Goal: Task Accomplishment & Management: Complete application form

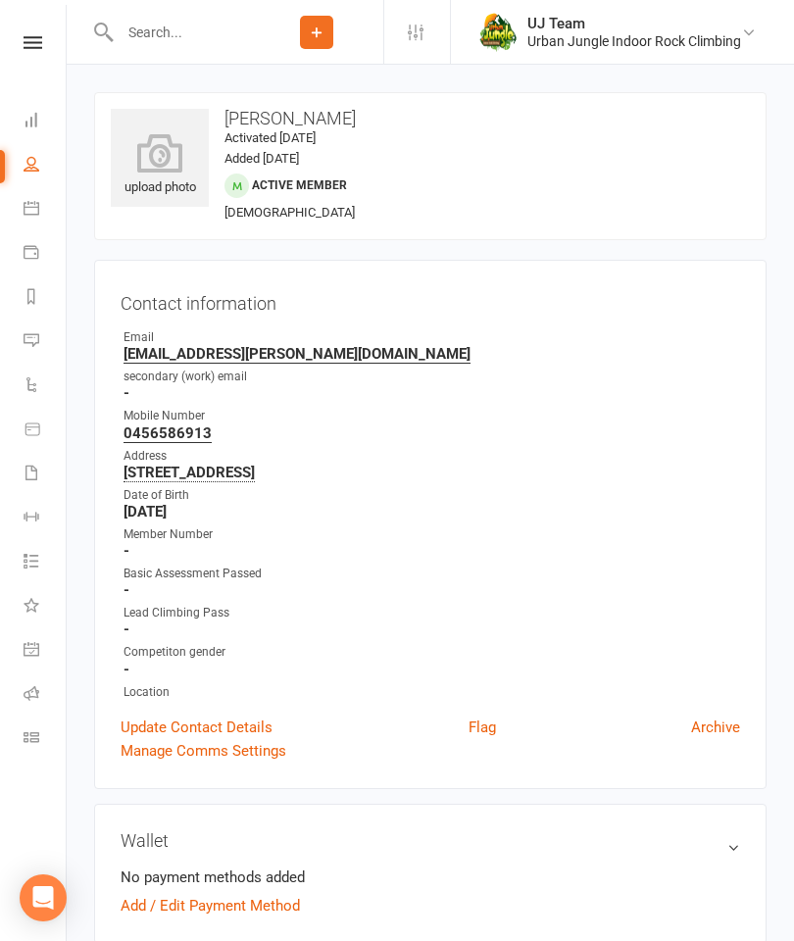
click at [155, 45] on input "text" at bounding box center [182, 32] width 136 height 27
type input "[PERSON_NAME]"
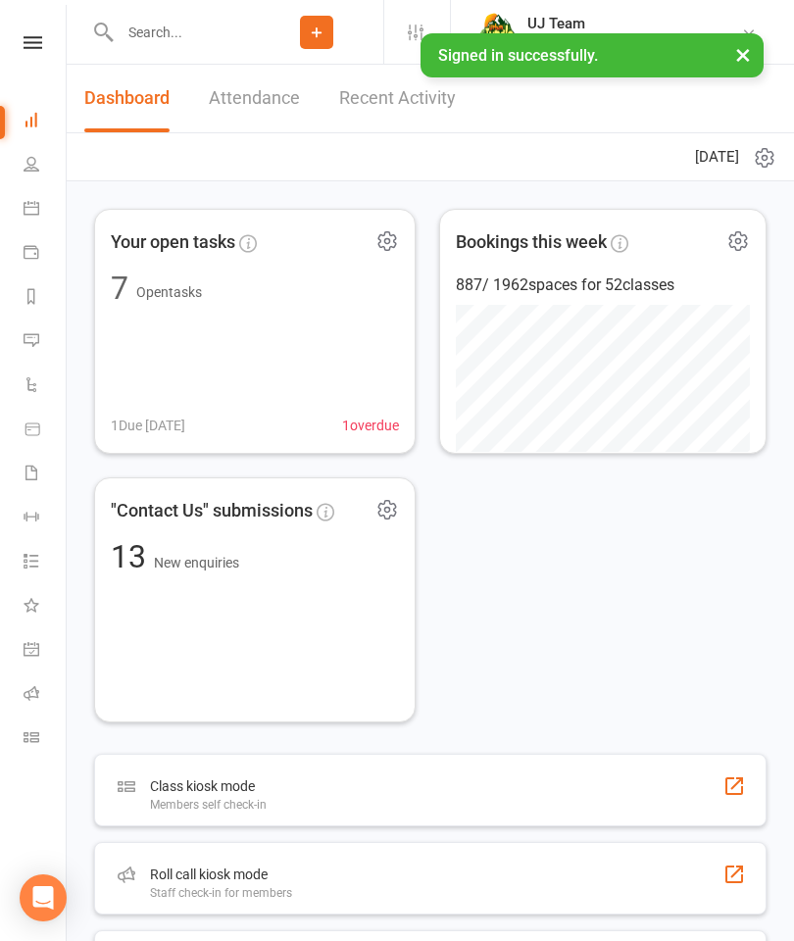
click at [199, 30] on input "text" at bounding box center [182, 32] width 136 height 27
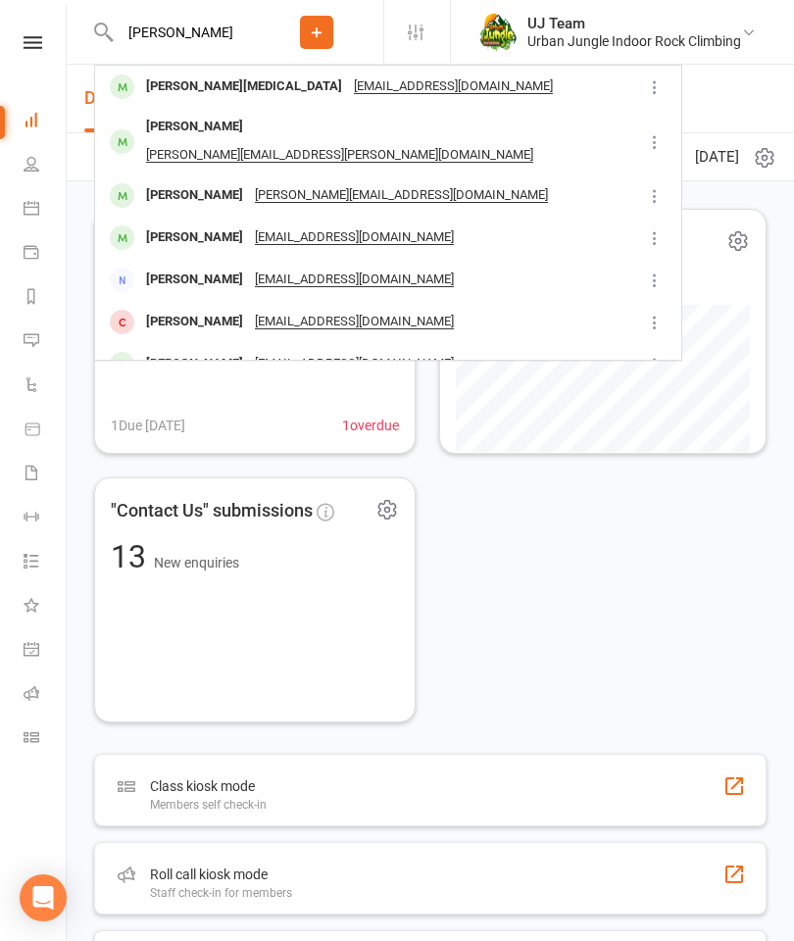
type input "[PERSON_NAME]"
click at [216, 141] on div "[PERSON_NAME][EMAIL_ADDRESS][PERSON_NAME][DOMAIN_NAME]" at bounding box center [339, 155] width 399 height 28
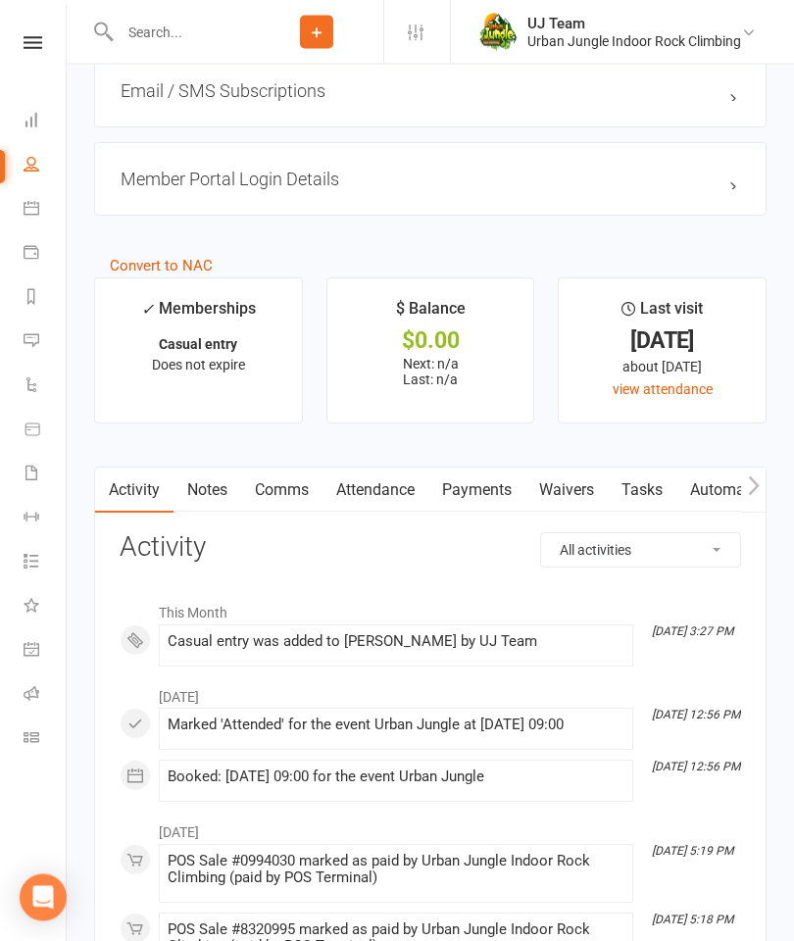
click at [576, 492] on link "Waivers" at bounding box center [566, 491] width 82 height 45
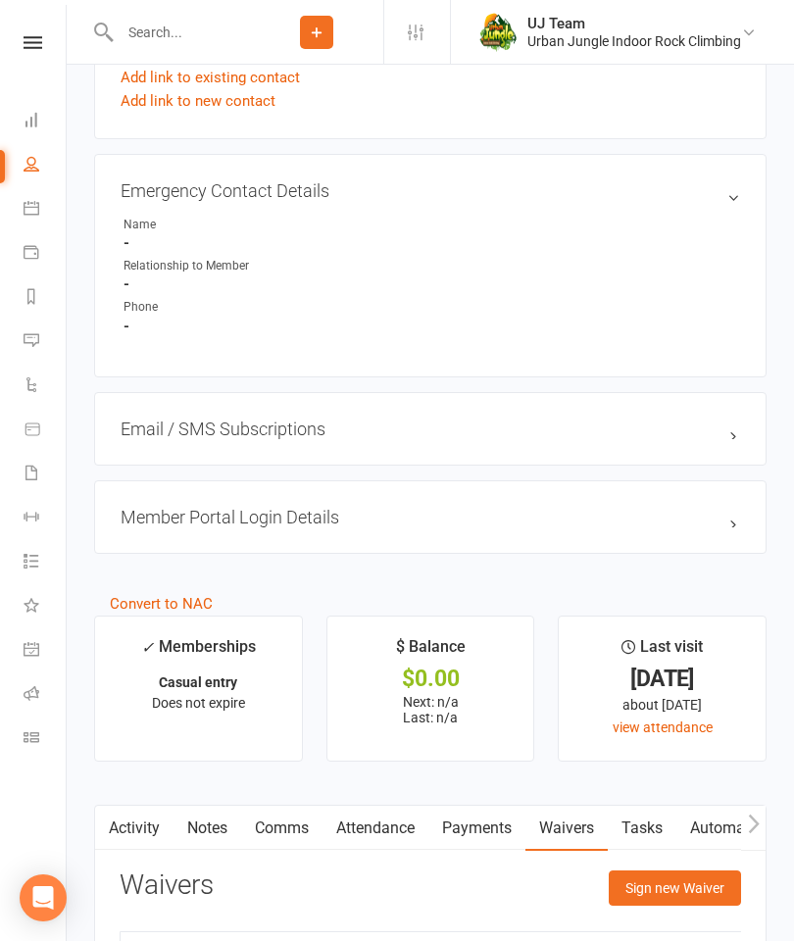
click at [659, 871] on button "Sign new Waiver" at bounding box center [675, 888] width 132 height 35
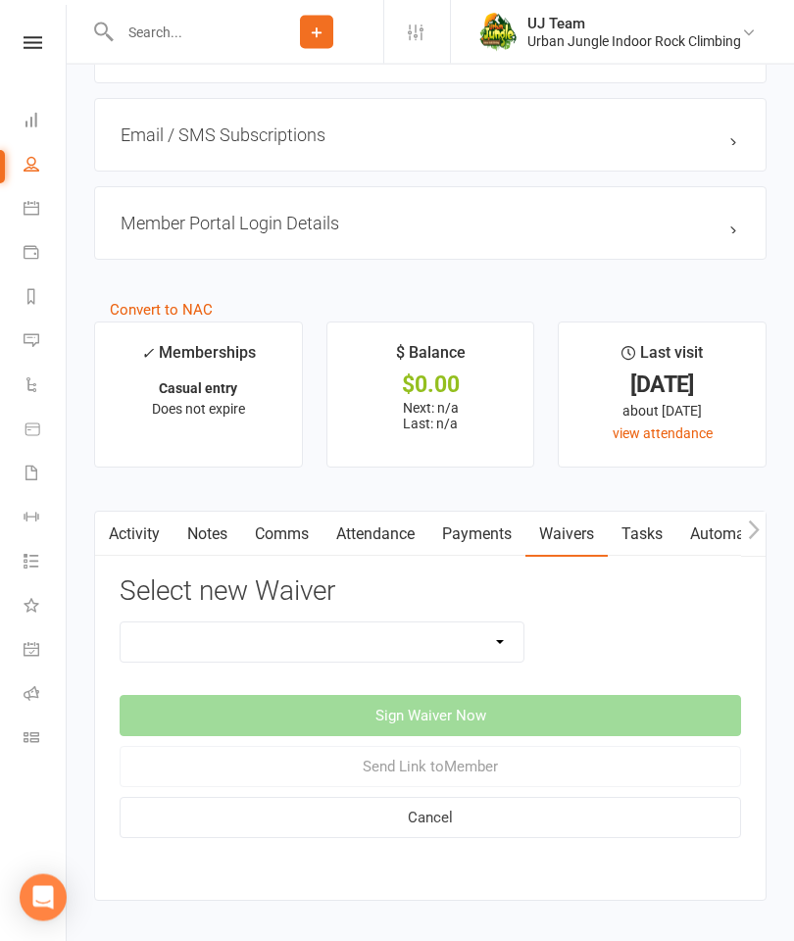
scroll to position [1714, 0]
click at [467, 625] on select "Assumption Of Risk & Lead Climbing Rules Membership Agreement - FIXED/FLEXI - I…" at bounding box center [322, 642] width 403 height 39
select select "12010"
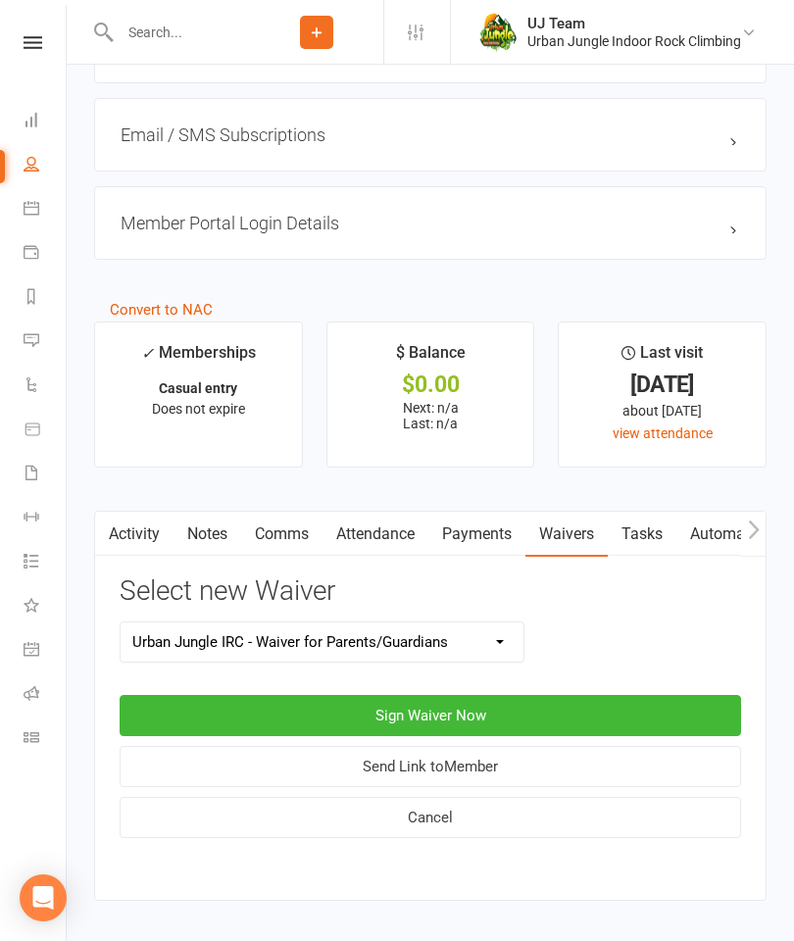
click at [320, 698] on button "Sign Waiver Now" at bounding box center [431, 715] width 622 height 41
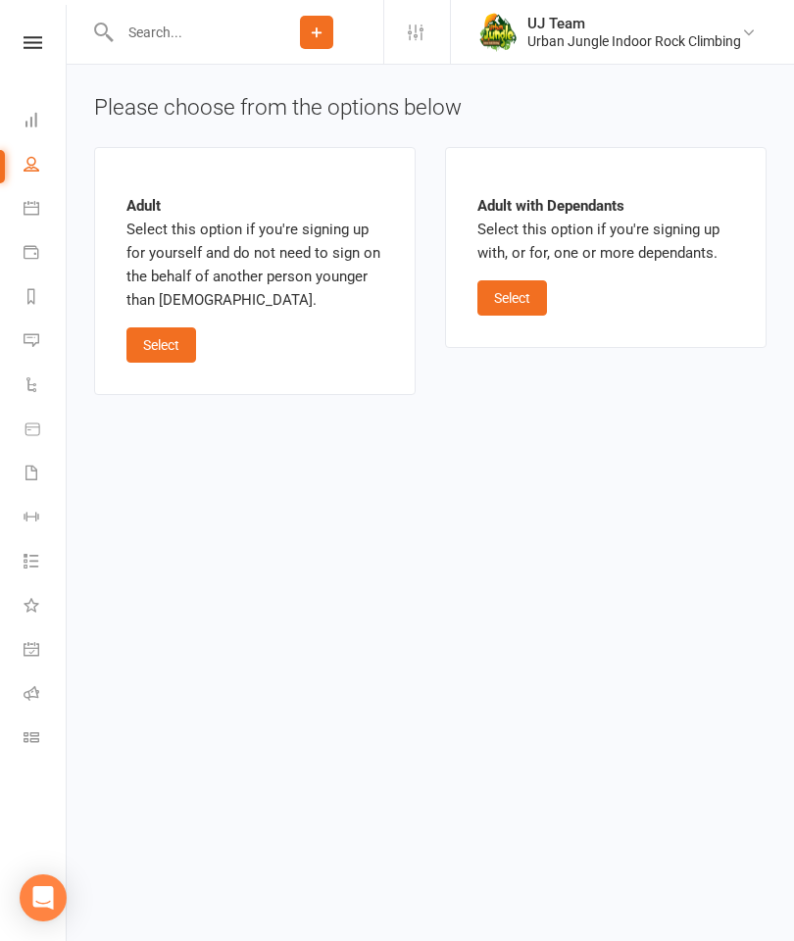
click at [518, 284] on button "Select" at bounding box center [512, 297] width 70 height 35
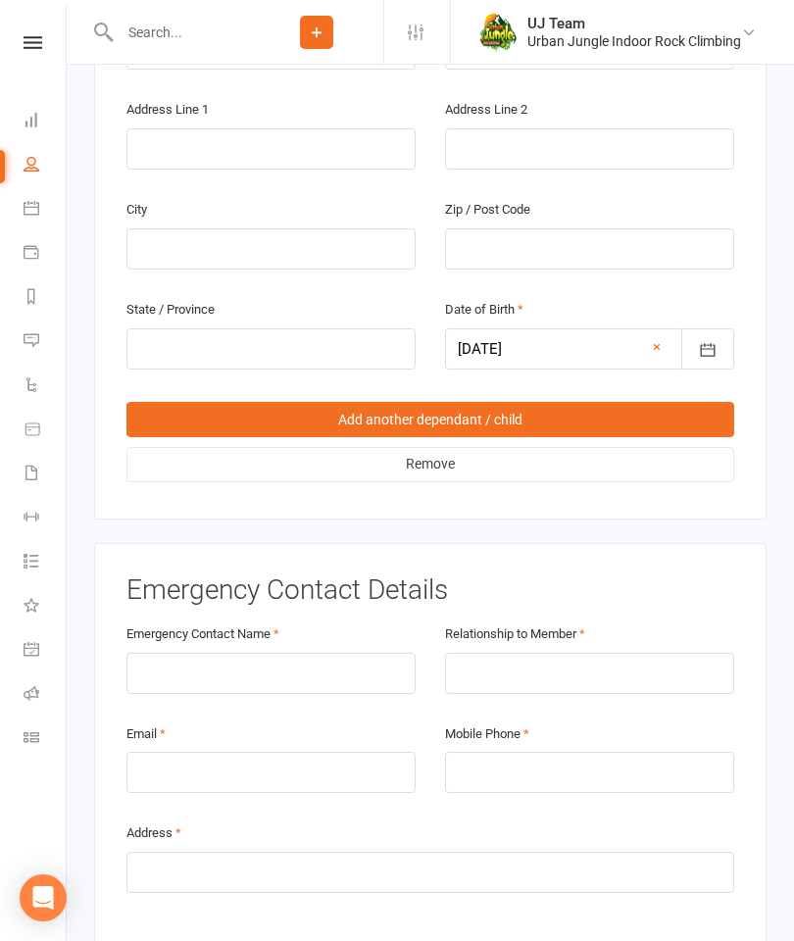
scroll to position [1605, 0]
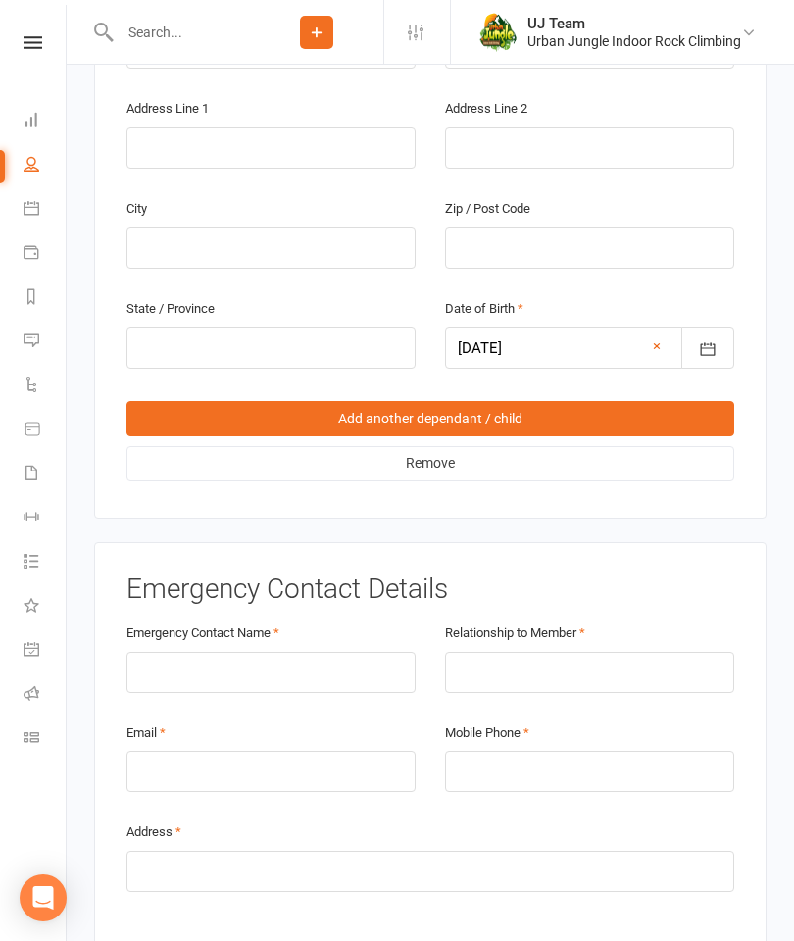
click at [258, 396] on div "Add another dependant / child Remove" at bounding box center [430, 441] width 608 height 90
click at [207, 401] on link "Add another dependant / child" at bounding box center [430, 418] width 608 height 35
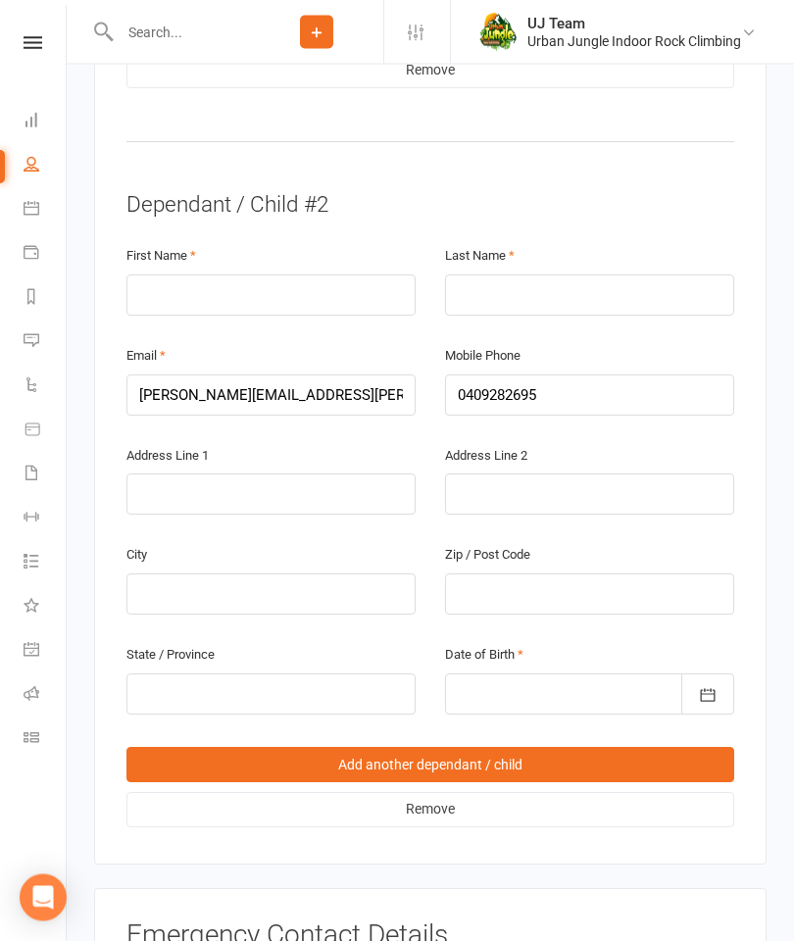
scroll to position [1953, 0]
click at [368, 251] on div "First Name" at bounding box center [271, 293] width 319 height 100
click at [324, 275] on input "text" at bounding box center [270, 295] width 289 height 41
type input "Charli"
click at [556, 275] on input "text" at bounding box center [589, 295] width 289 height 41
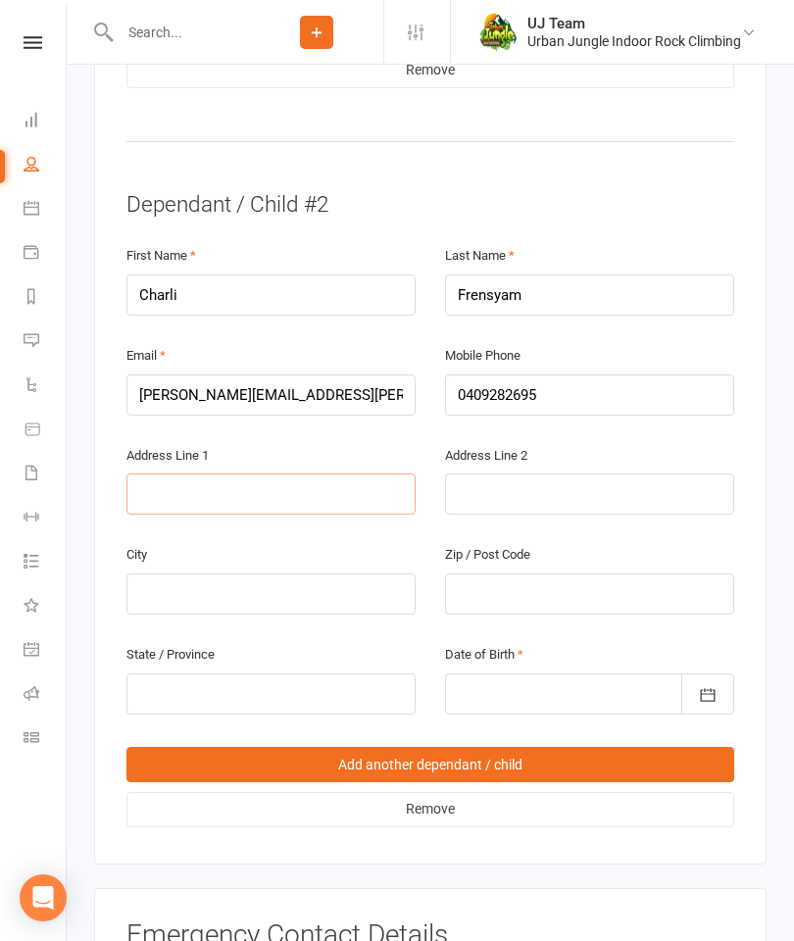
click at [177, 474] on input "text" at bounding box center [270, 494] width 289 height 41
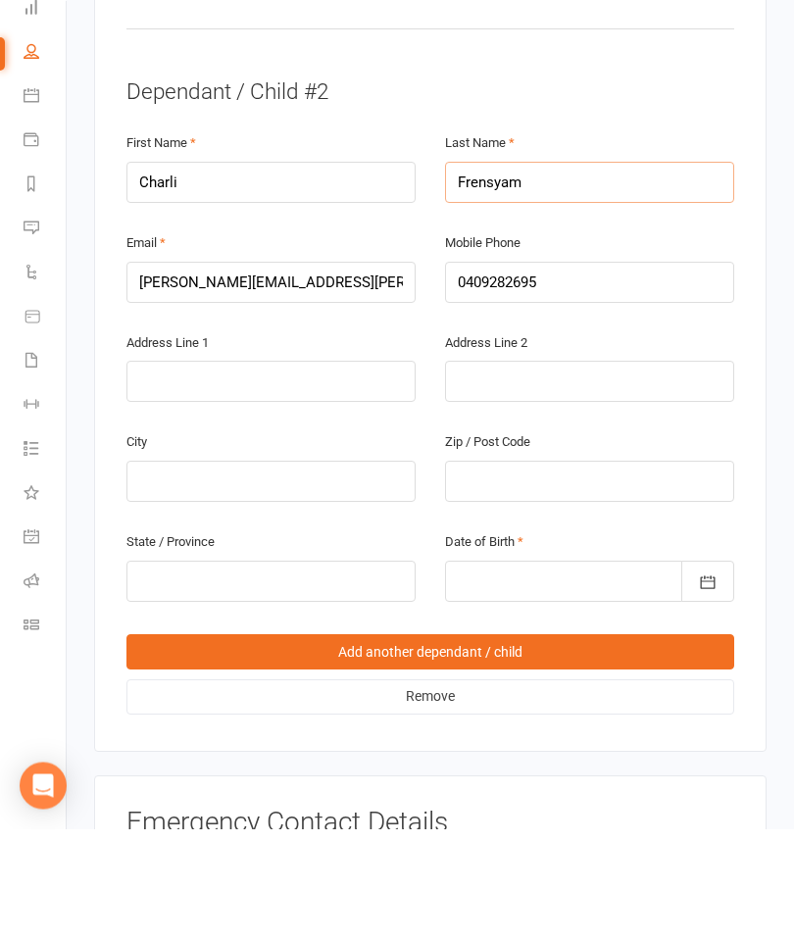
click at [569, 275] on input "Frensyam" at bounding box center [589, 295] width 289 height 41
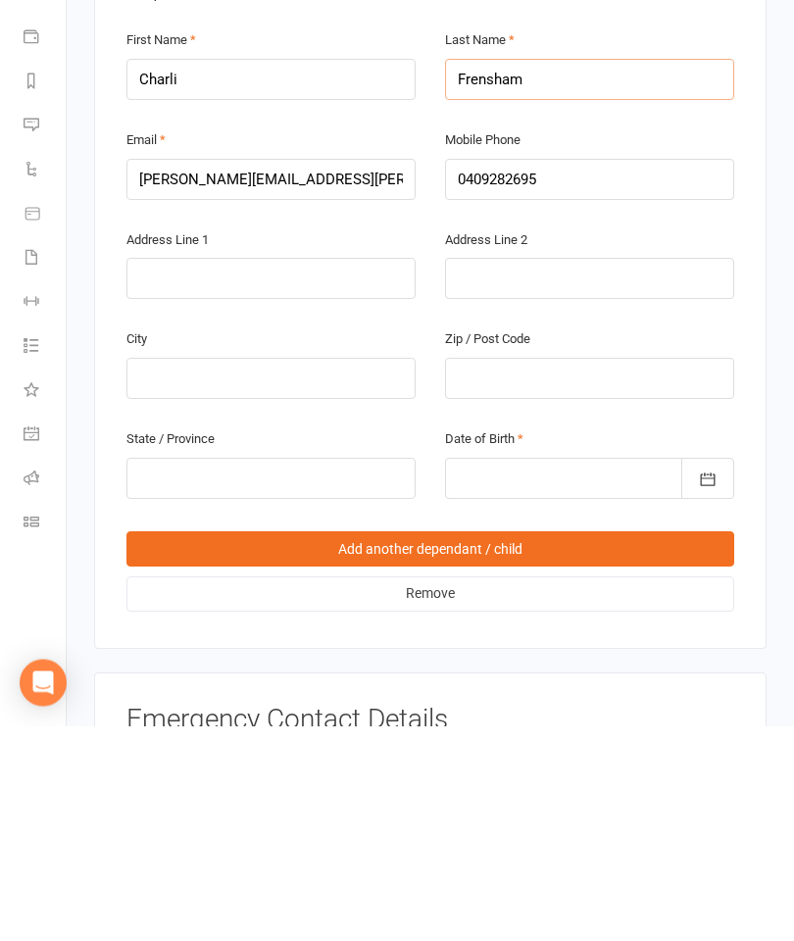
type input "Frensham"
click at [582, 674] on div at bounding box center [589, 694] width 289 height 41
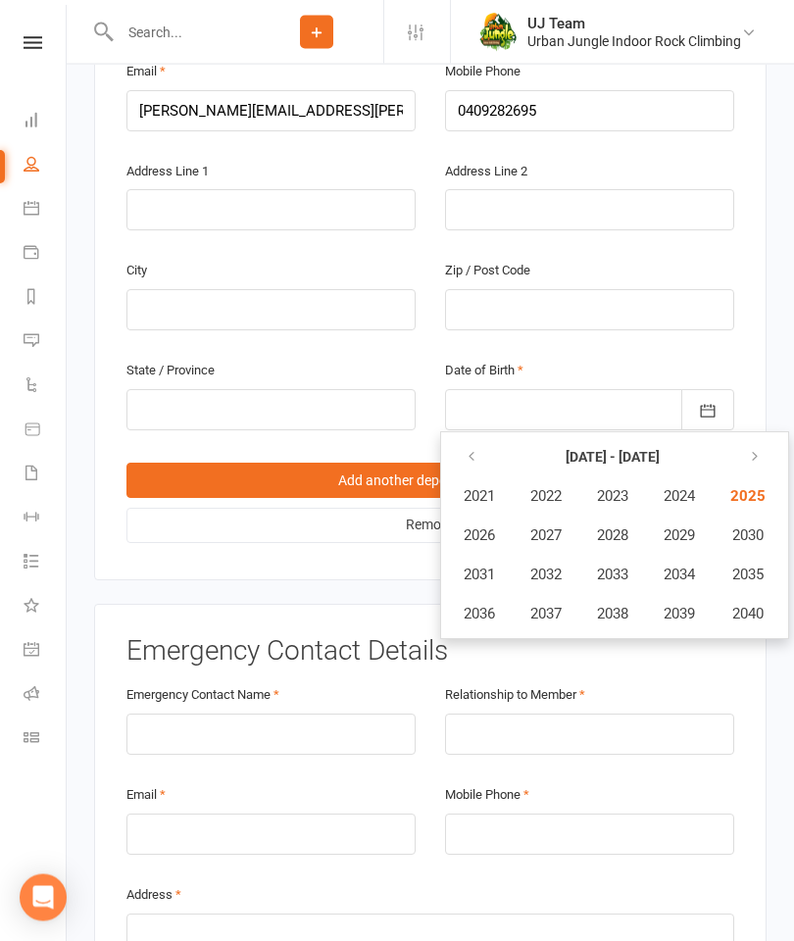
scroll to position [2238, 0]
click at [475, 448] on icon "button" at bounding box center [472, 456] width 14 height 16
click at [483, 565] on span "2011" at bounding box center [479, 574] width 31 height 18
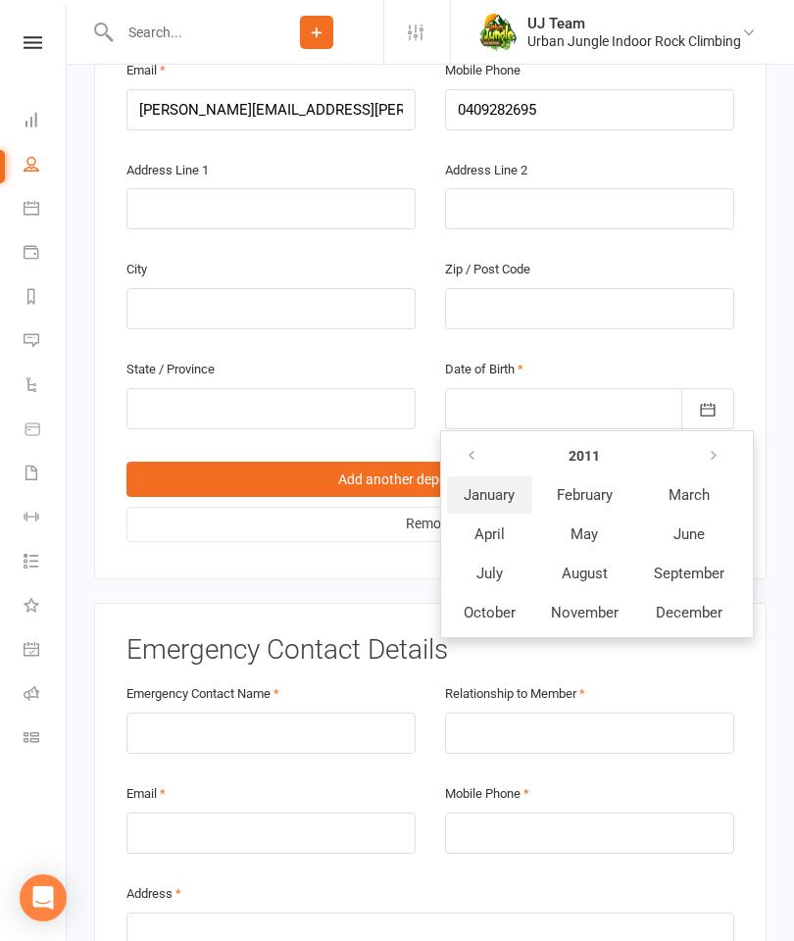
click at [504, 476] on button "January" at bounding box center [489, 494] width 85 height 37
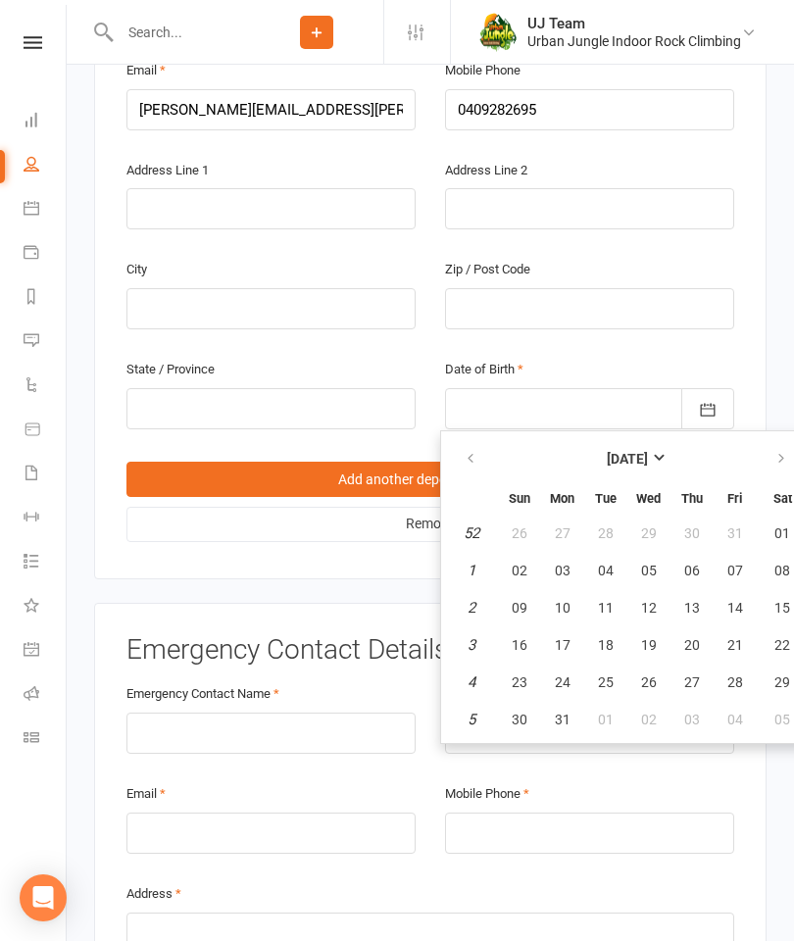
scroll to position [2237, 19]
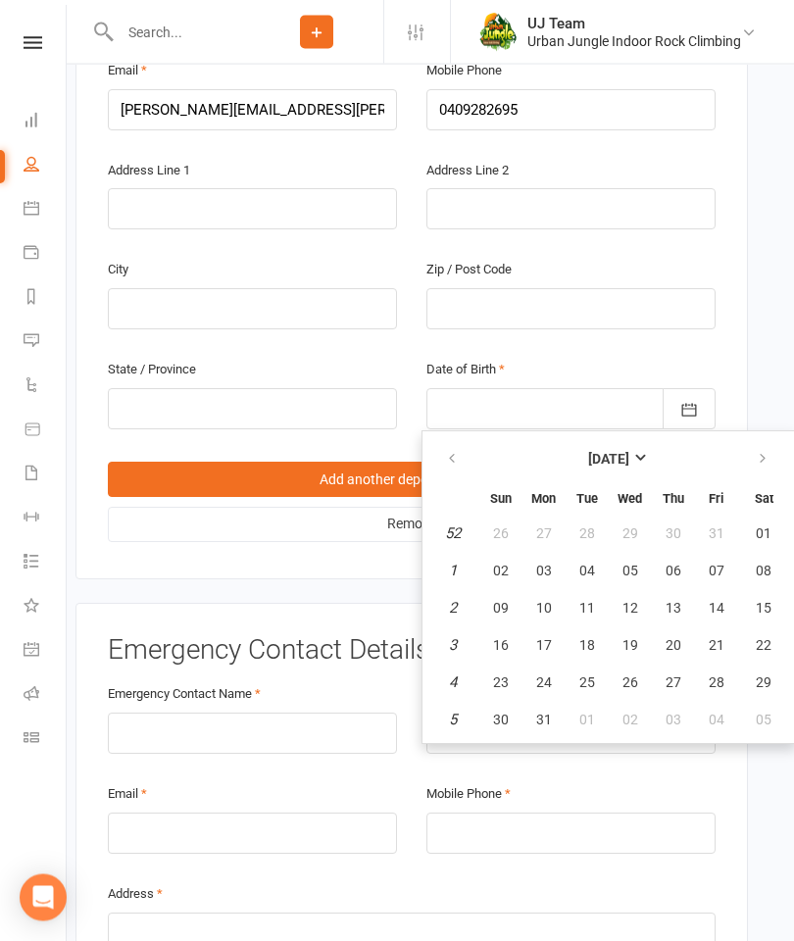
click at [539, 601] on span "10" at bounding box center [544, 609] width 16 height 16
type input "[DATE]"
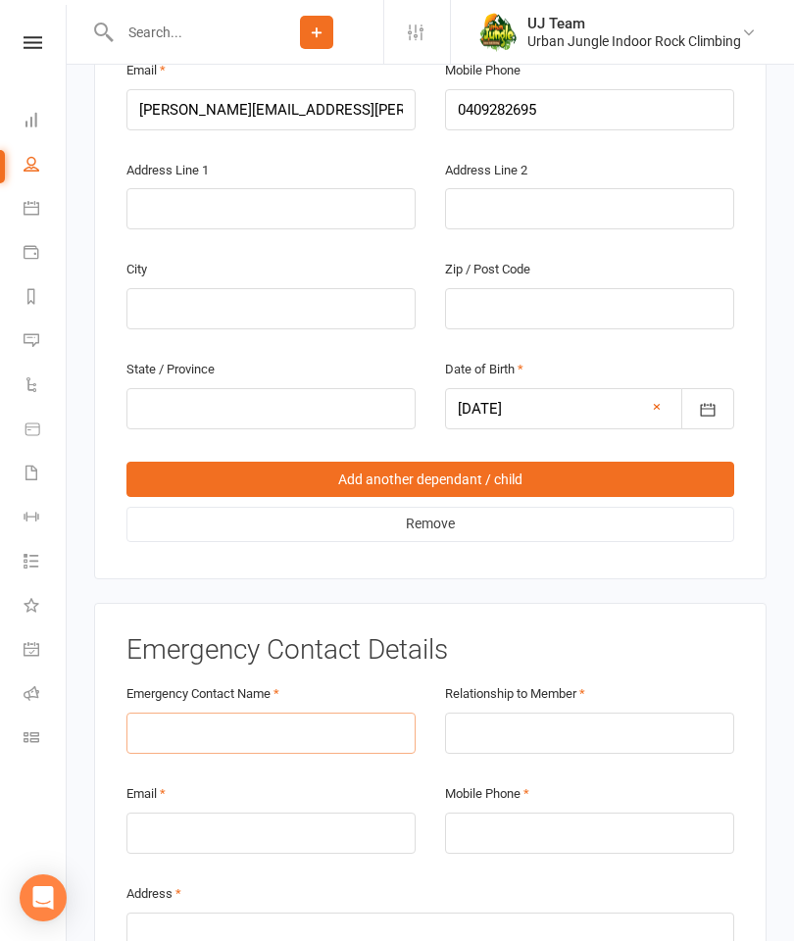
click at [232, 713] on input "text" at bounding box center [270, 733] width 289 height 41
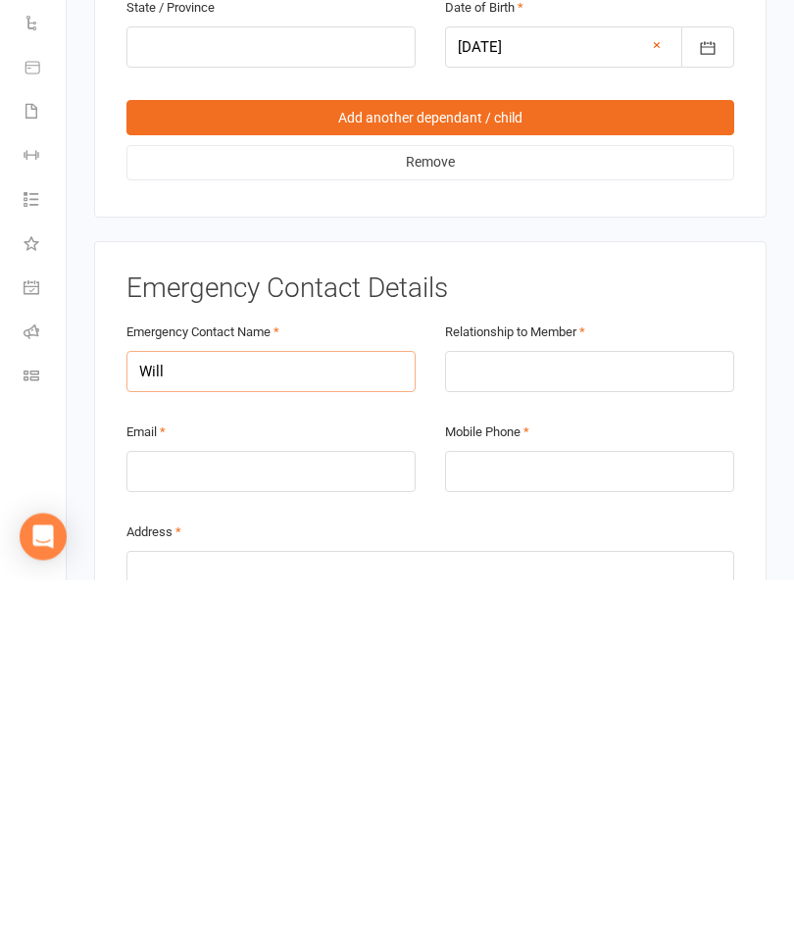
click at [253, 713] on input "Will" at bounding box center [270, 733] width 289 height 41
type input "W"
type input "[PERSON_NAME]"
click at [561, 713] on input "text" at bounding box center [589, 733] width 289 height 41
click at [520, 813] on input "tel" at bounding box center [589, 833] width 289 height 41
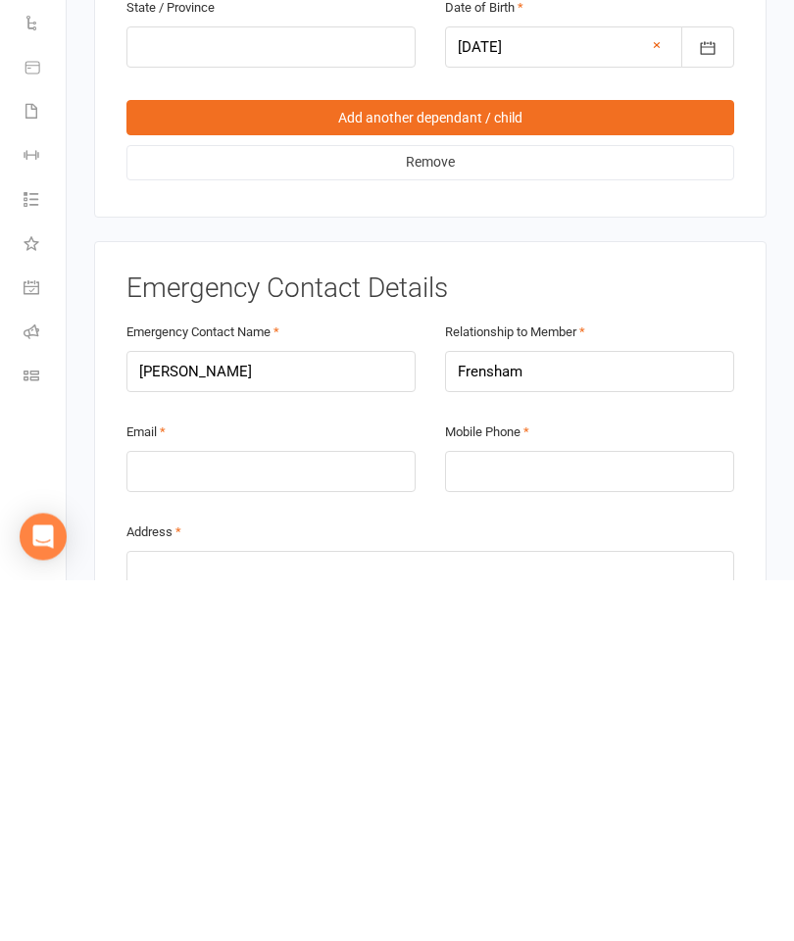
click at [669, 681] on div "Relationship to Member [PERSON_NAME]" at bounding box center [589, 731] width 319 height 100
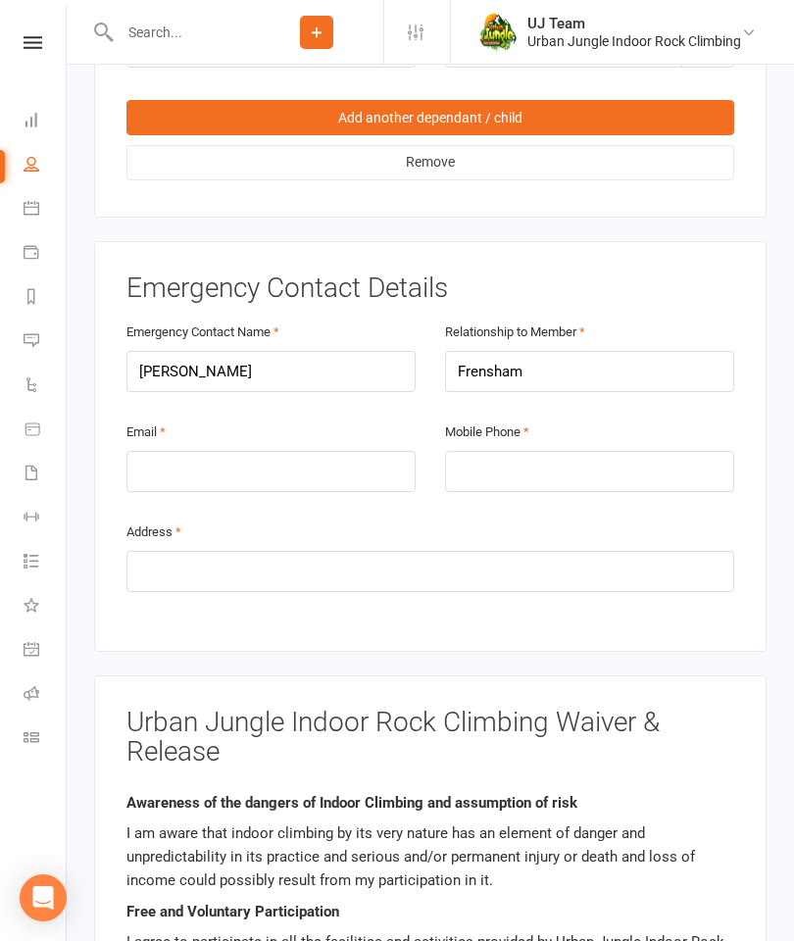
click at [656, 351] on input "Frensham" at bounding box center [589, 371] width 289 height 41
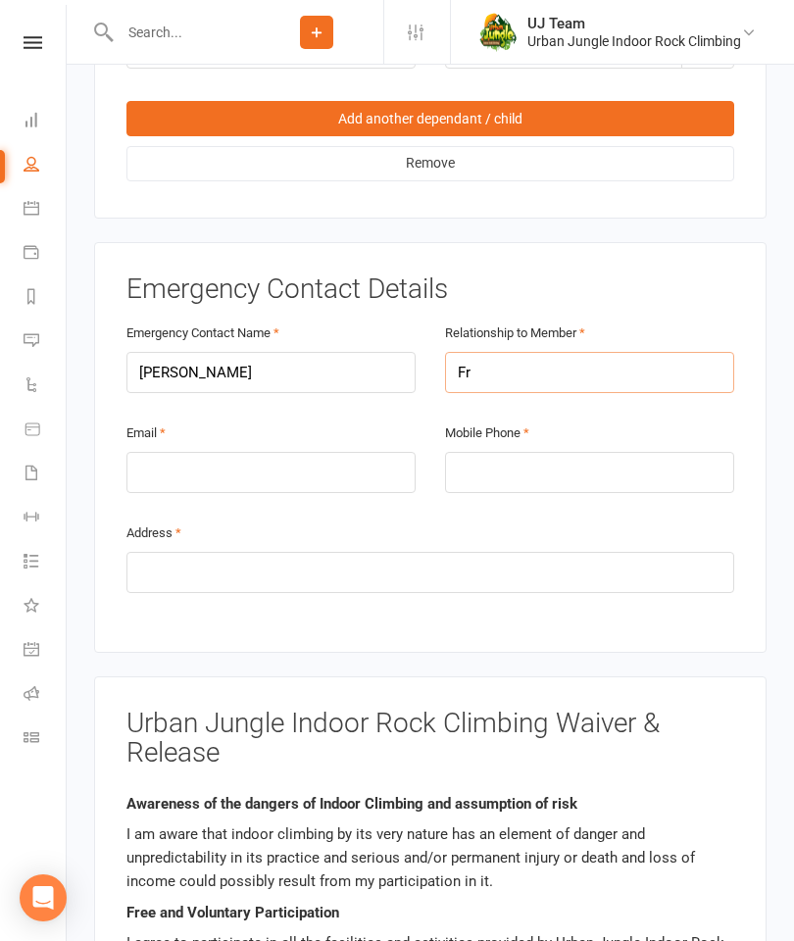
type input "F"
type input "Dad"
click at [273, 352] on input "[PERSON_NAME]" at bounding box center [270, 372] width 289 height 41
type input "[PERSON_NAME]"
click at [588, 452] on input "tel" at bounding box center [589, 472] width 289 height 41
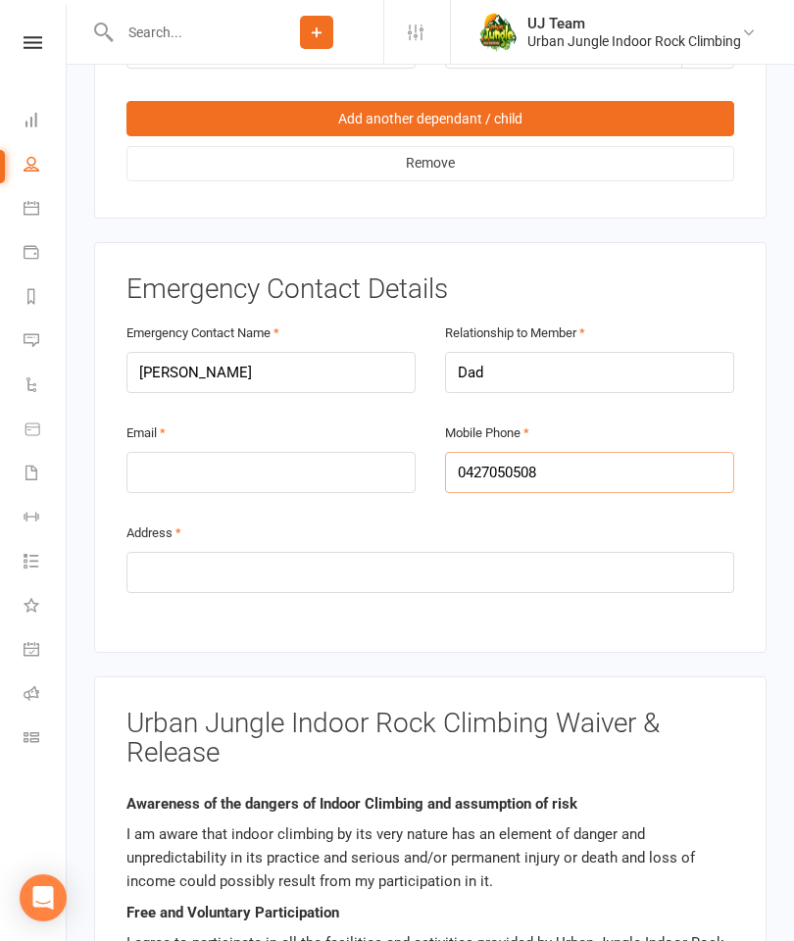
type input "0427050508"
click at [191, 552] on input "text" at bounding box center [430, 572] width 608 height 41
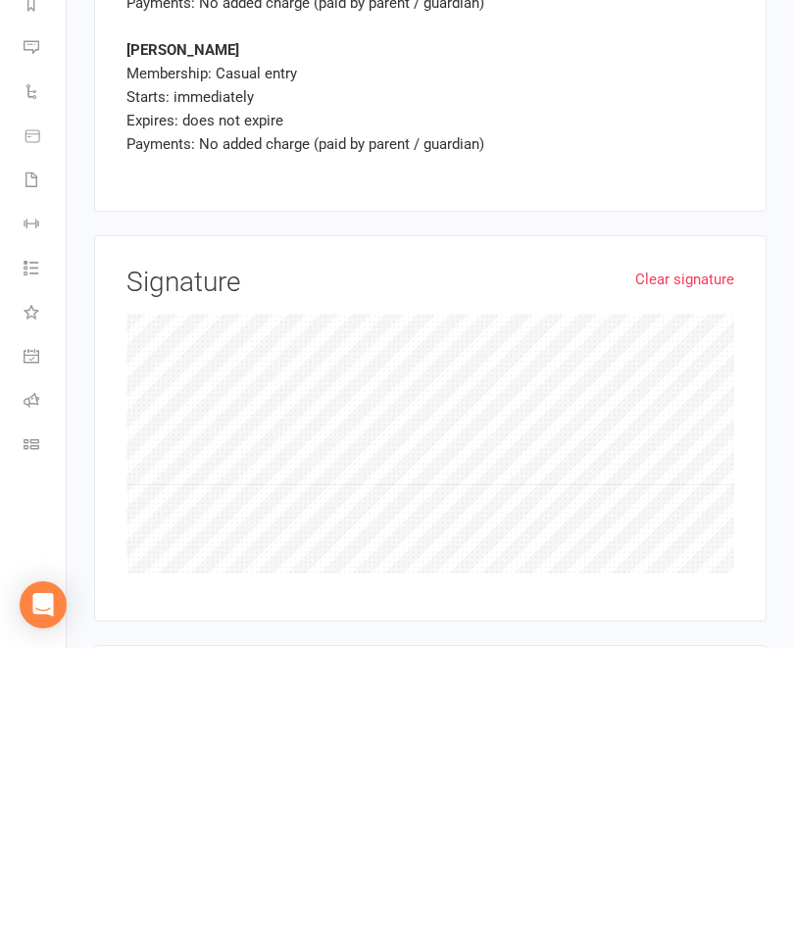
scroll to position [3888, 0]
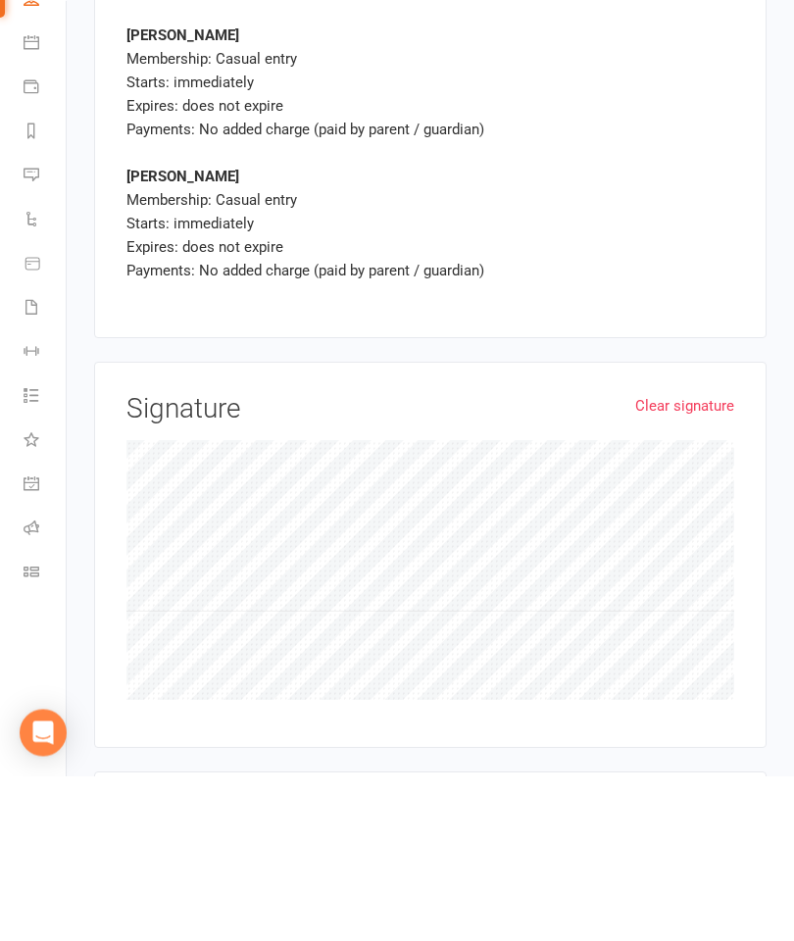
type input "55 [MEDICAL_DATA] way thornlie"
click at [696, 560] on link "Clear signature" at bounding box center [684, 572] width 99 height 24
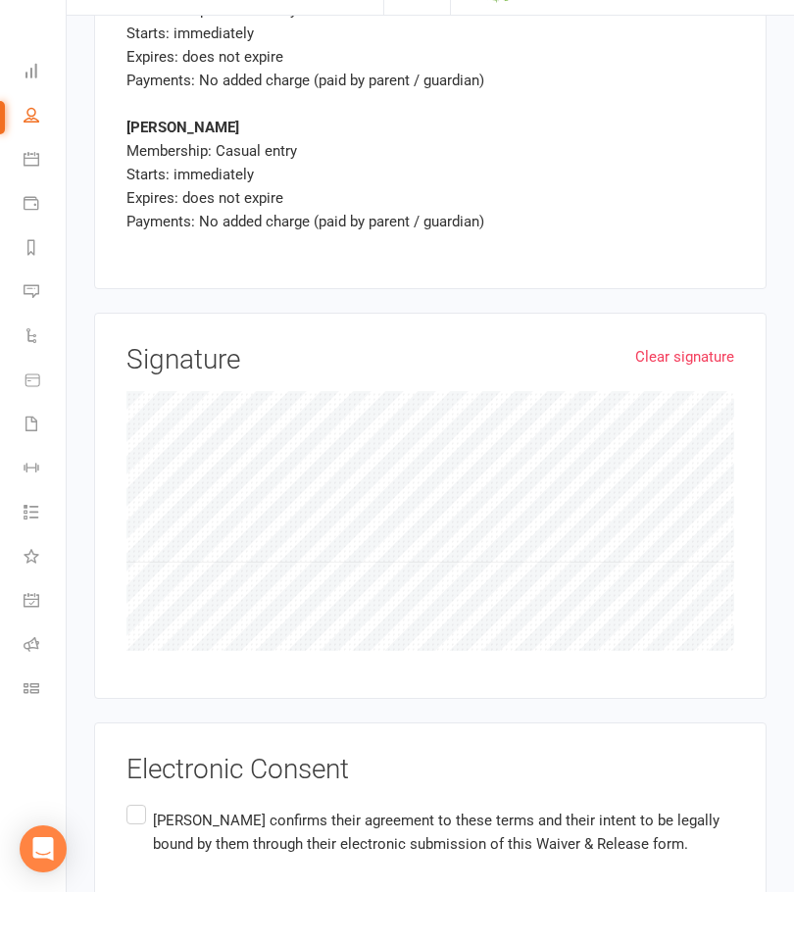
scroll to position [4054, 0]
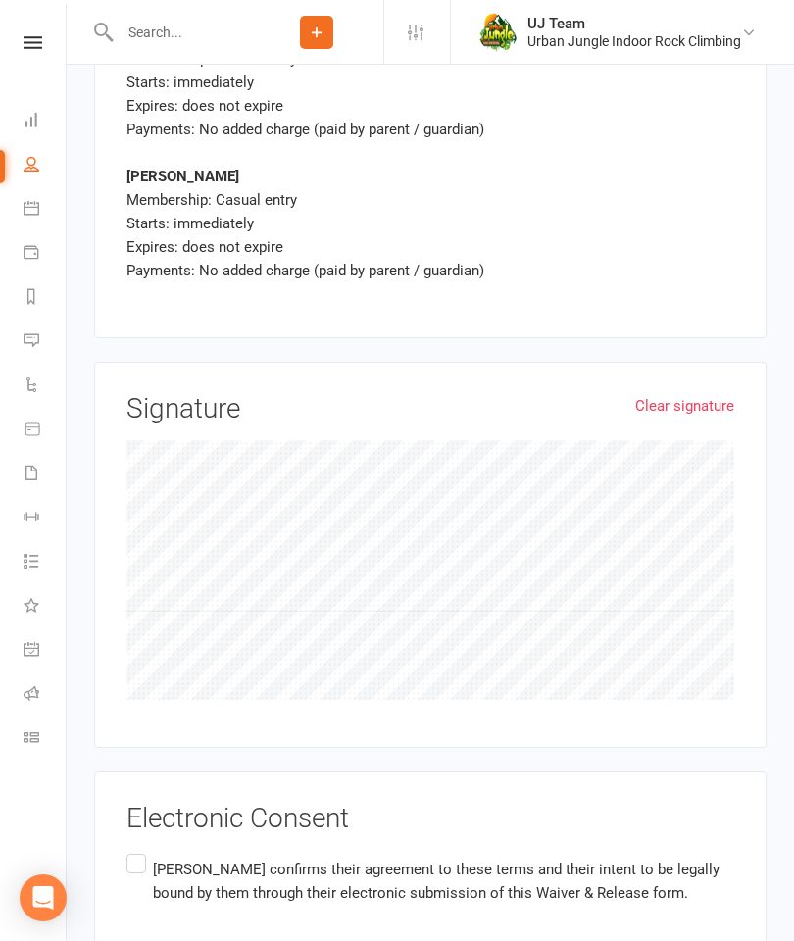
click at [137, 850] on label "[PERSON_NAME] confirms their agreement to these terms and their intent to be le…" at bounding box center [430, 881] width 608 height 62
click at [137, 850] on input "[PERSON_NAME] confirms their agreement to these terms and their intent to be le…" at bounding box center [132, 850] width 13 height 0
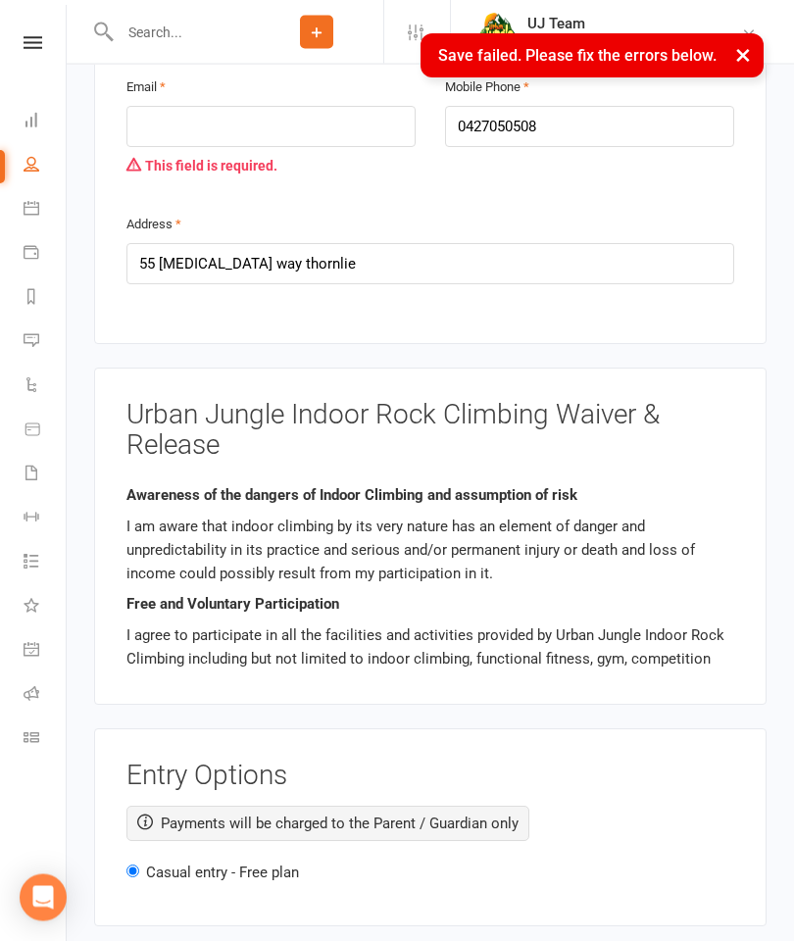
scroll to position [2710, 0]
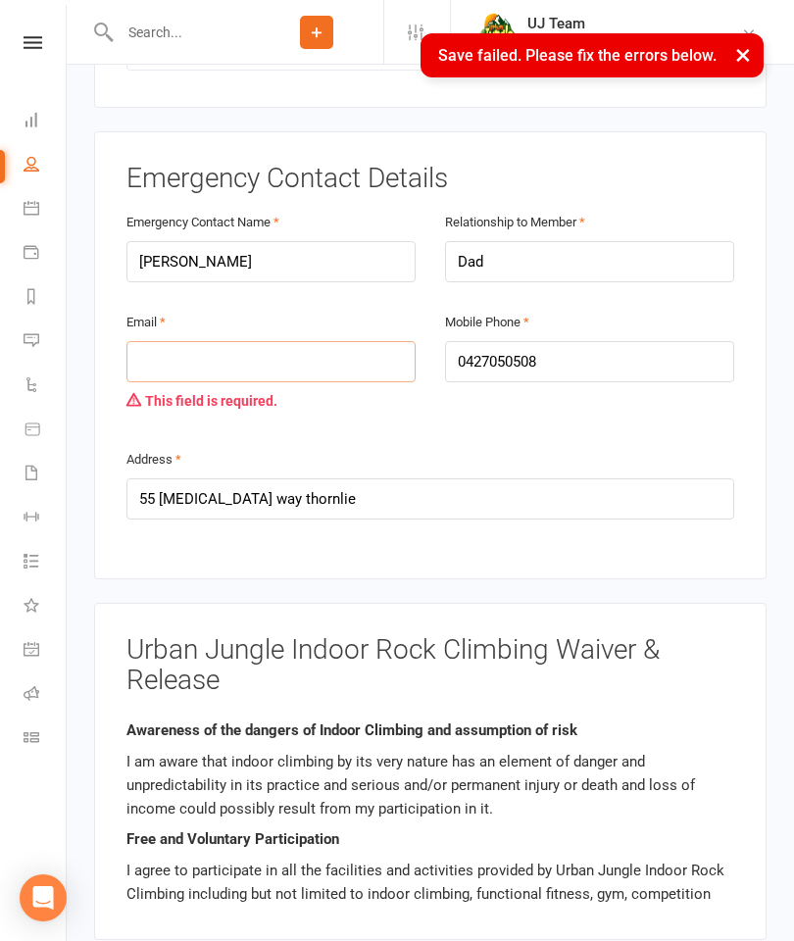
click at [189, 341] on input "email" at bounding box center [270, 361] width 289 height 41
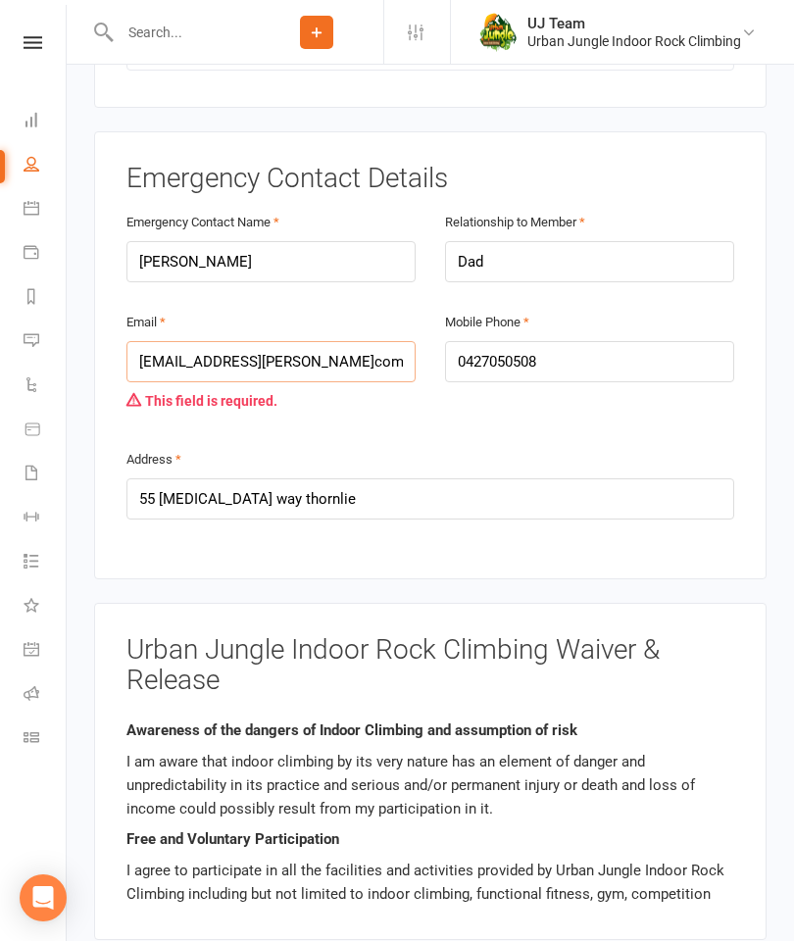
type input "[EMAIL_ADDRESS][PERSON_NAME]com"
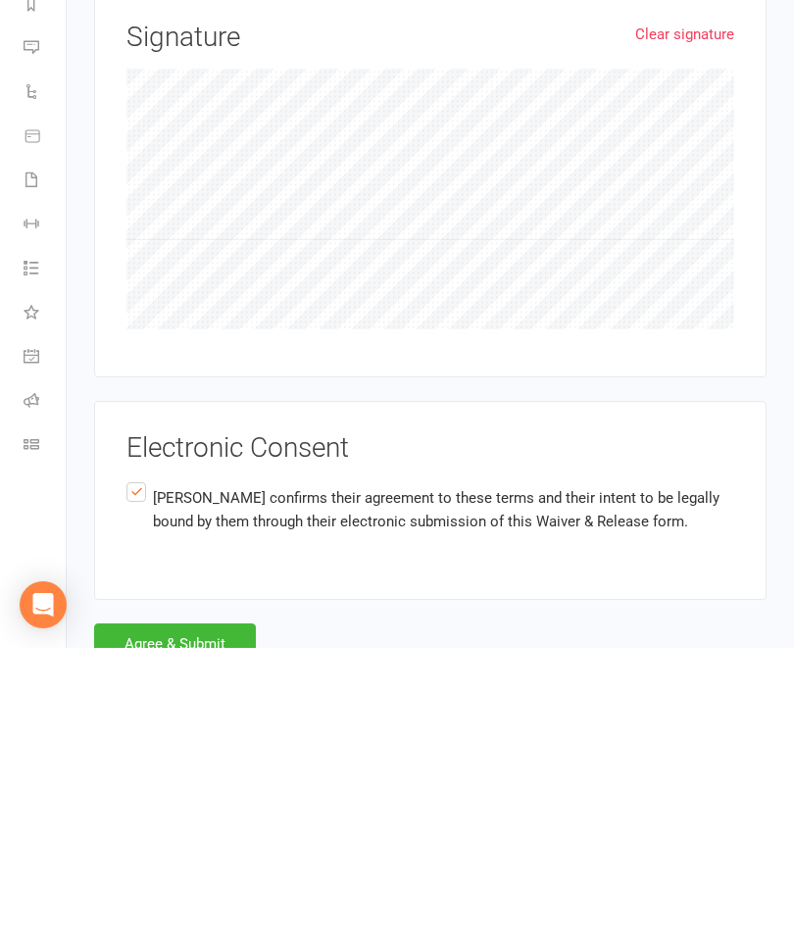
click at [199, 917] on button "Agree & Submit" at bounding box center [175, 937] width 162 height 41
